Goal: Task Accomplishment & Management: Manage account settings

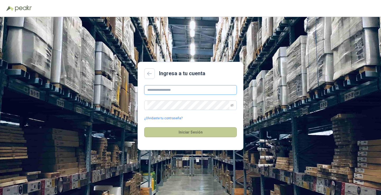
type input "**********"
click at [195, 134] on button "Iniciar Sesión" at bounding box center [190, 132] width 93 height 10
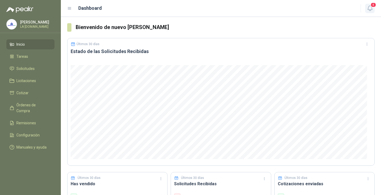
click at [370, 8] on icon "button" at bounding box center [369, 8] width 7 height 7
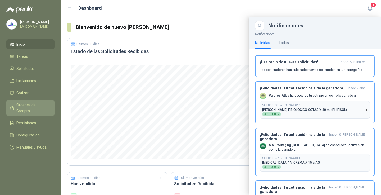
click at [34, 104] on span "Órdenes de Compra" at bounding box center [32, 108] width 33 height 12
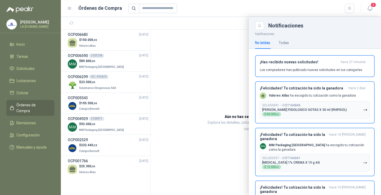
click at [101, 49] on div at bounding box center [221, 106] width 320 height 178
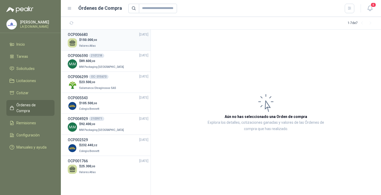
click at [105, 47] on div "$ 150.000 ,00 Valores Atlas" at bounding box center [108, 43] width 81 height 11
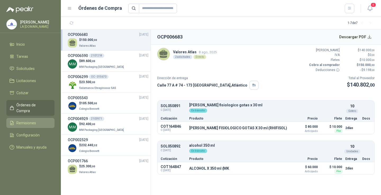
click at [27, 120] on span "Remisiones" at bounding box center [26, 123] width 20 height 6
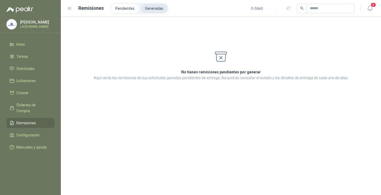
click at [150, 10] on li "Generadas" at bounding box center [154, 8] width 27 height 9
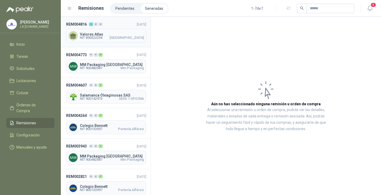
click at [109, 35] on span "Valores Atlas" at bounding box center [112, 35] width 64 height 4
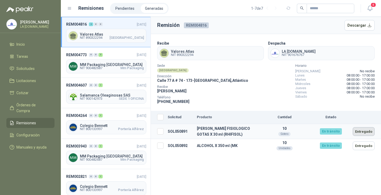
click at [366, 132] on button "Entregado" at bounding box center [363, 131] width 22 height 9
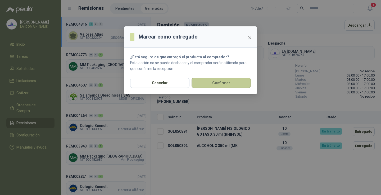
click at [234, 84] on button "Confirmar" at bounding box center [220, 83] width 59 height 10
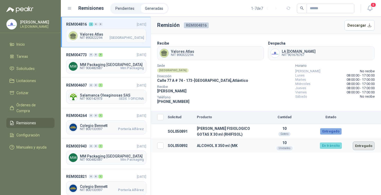
click at [367, 147] on button "Entregado" at bounding box center [363, 146] width 22 height 9
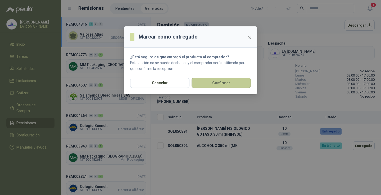
click at [222, 84] on button "Confirmar" at bounding box center [220, 83] width 59 height 10
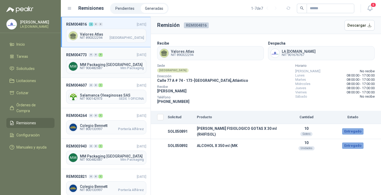
click at [123, 68] on span "Mm Packaging" at bounding box center [132, 68] width 24 height 3
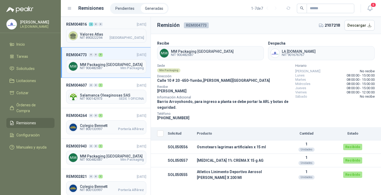
click at [110, 36] on span "NIT 890322294 [GEOGRAPHIC_DATA]" at bounding box center [112, 37] width 64 height 3
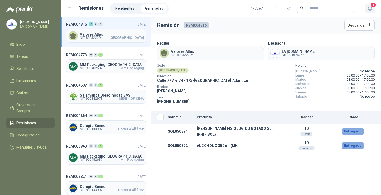
click at [368, 8] on icon "button" at bounding box center [369, 8] width 4 height 5
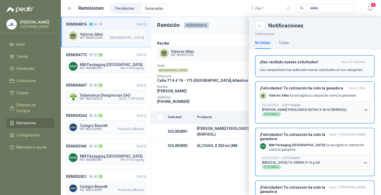
click at [316, 69] on p "Los compradores han publicado nuevas solicitudes en tus categorías." at bounding box center [311, 70] width 103 height 5
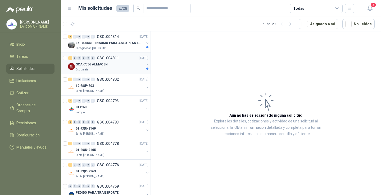
click at [105, 66] on p "SCA-7556 ALMACEN" at bounding box center [92, 64] width 32 height 5
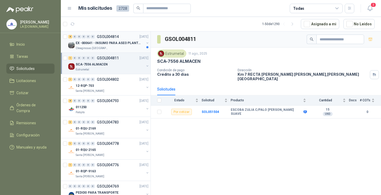
click at [108, 48] on div "Oleaginosas [GEOGRAPHIC_DATA][PERSON_NAME]" at bounding box center [110, 48] width 68 height 4
